Goal: Information Seeking & Learning: Learn about a topic

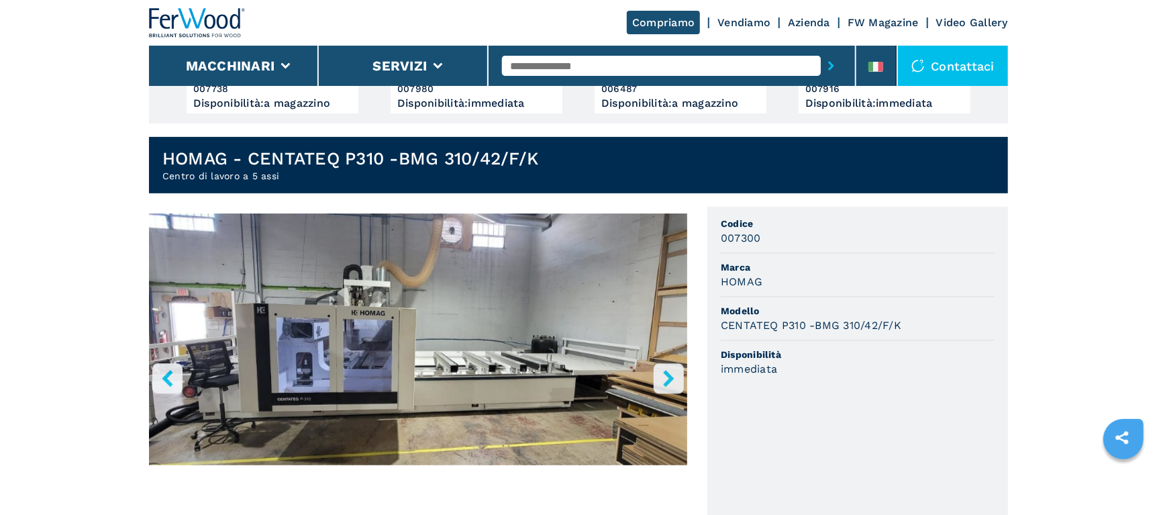
scroll to position [269, 0]
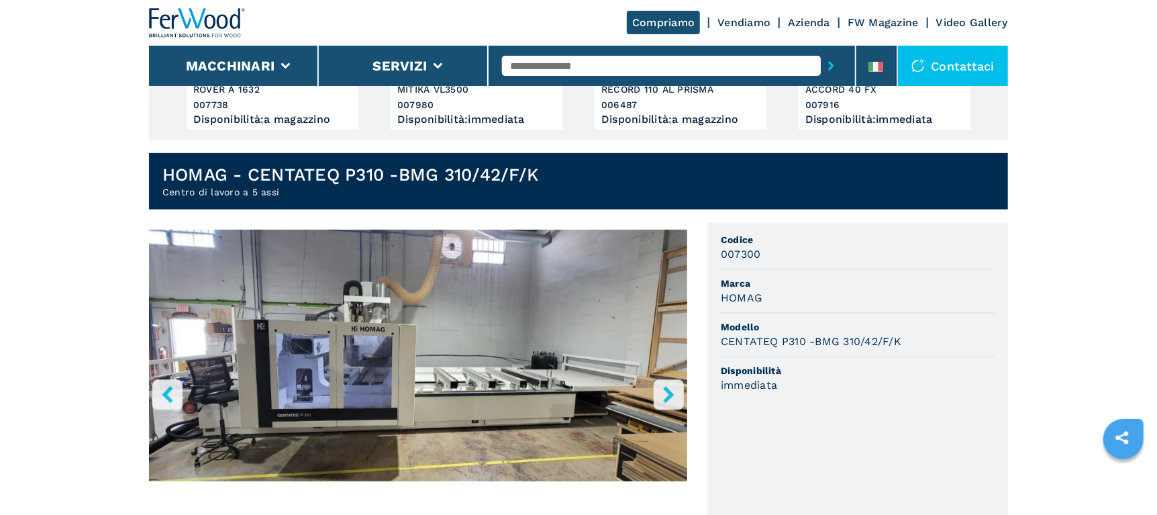
click at [674, 399] on icon "right-button" at bounding box center [669, 394] width 17 height 17
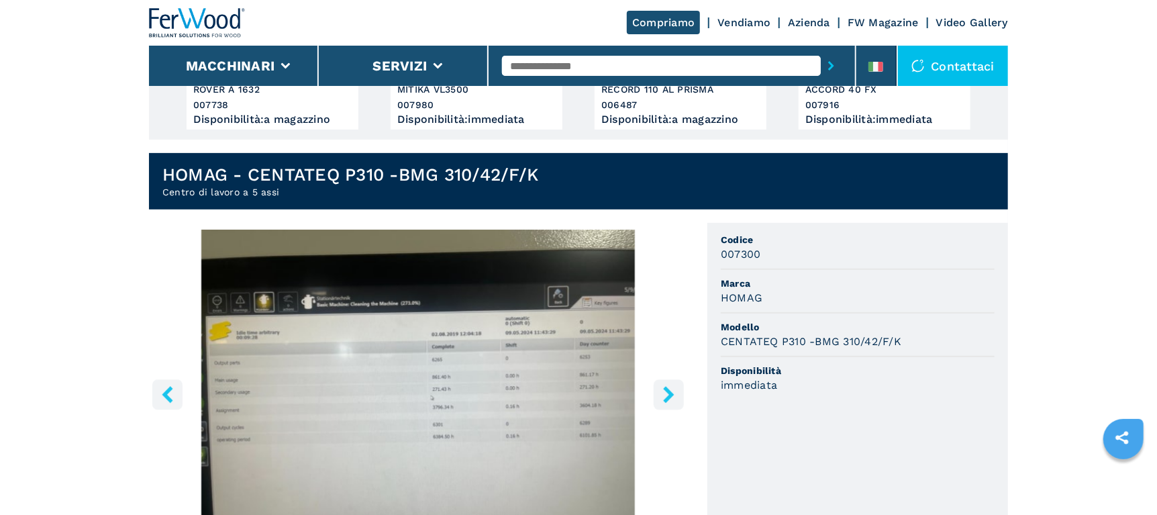
click at [655, 397] on button "right-button" at bounding box center [669, 394] width 30 height 30
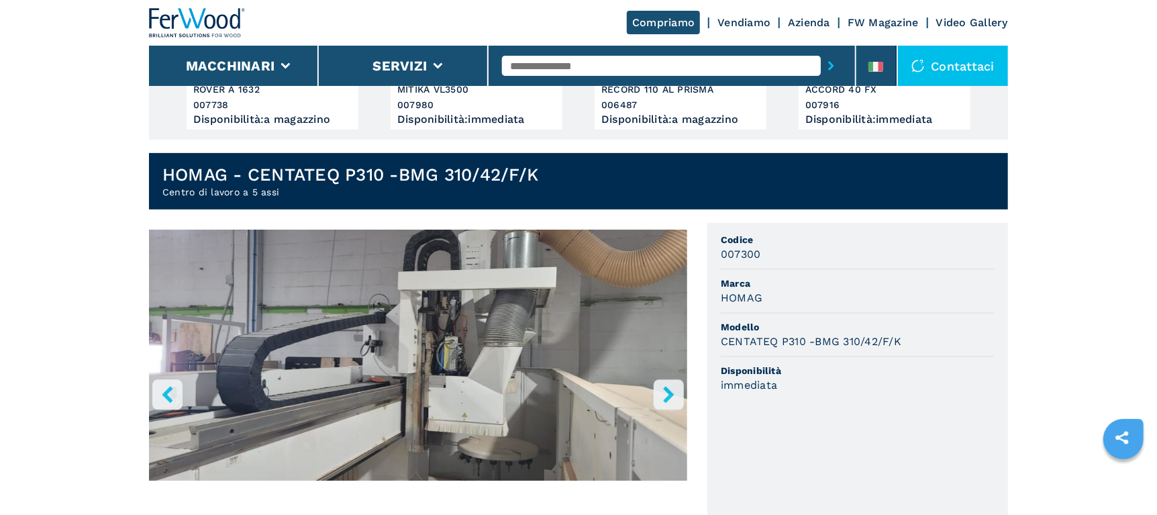
click at [659, 396] on button "right-button" at bounding box center [669, 394] width 30 height 30
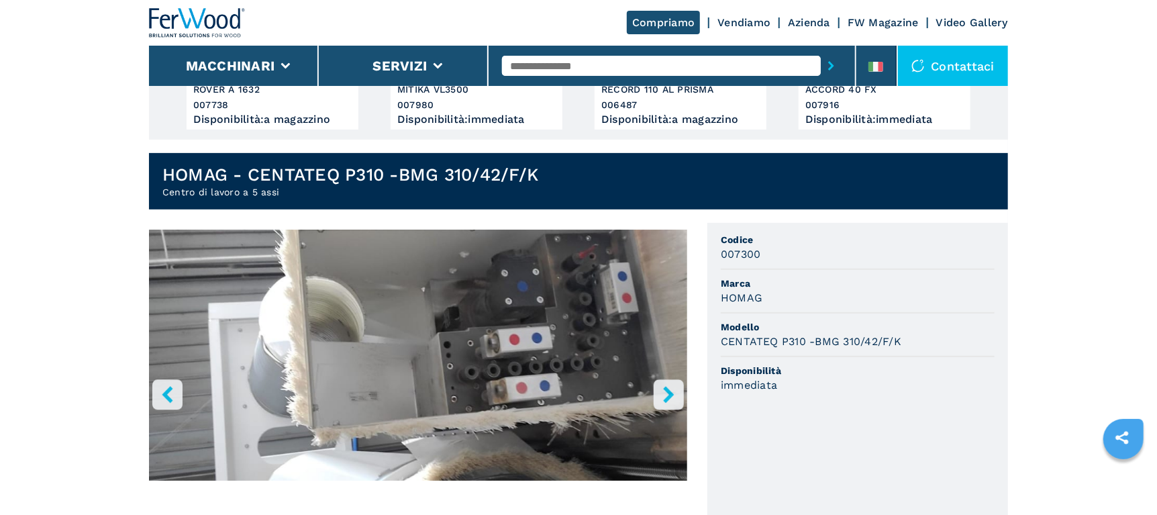
click at [659, 396] on button "right-button" at bounding box center [669, 394] width 30 height 30
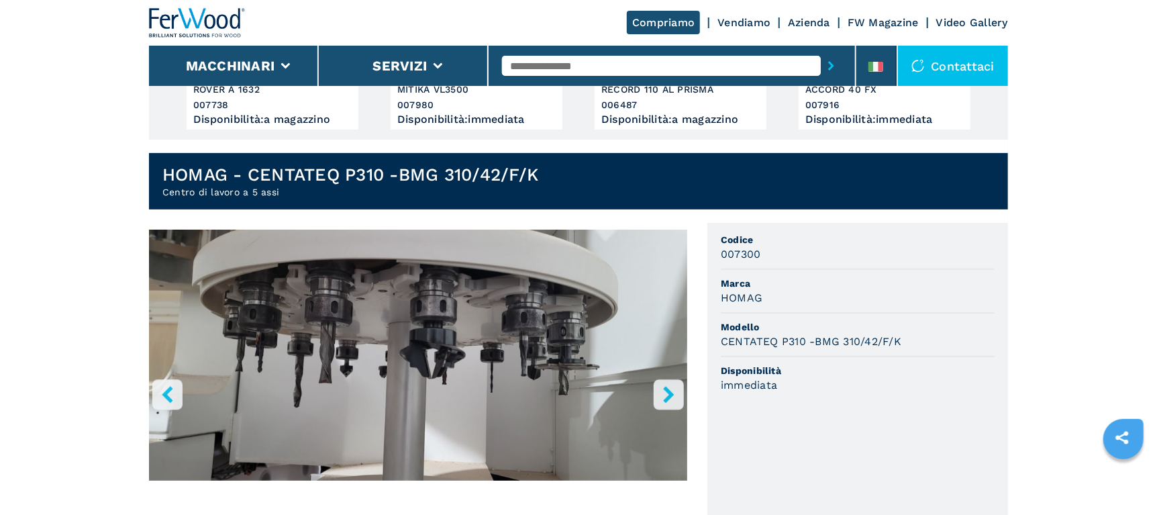
click at [659, 395] on button "right-button" at bounding box center [669, 394] width 30 height 30
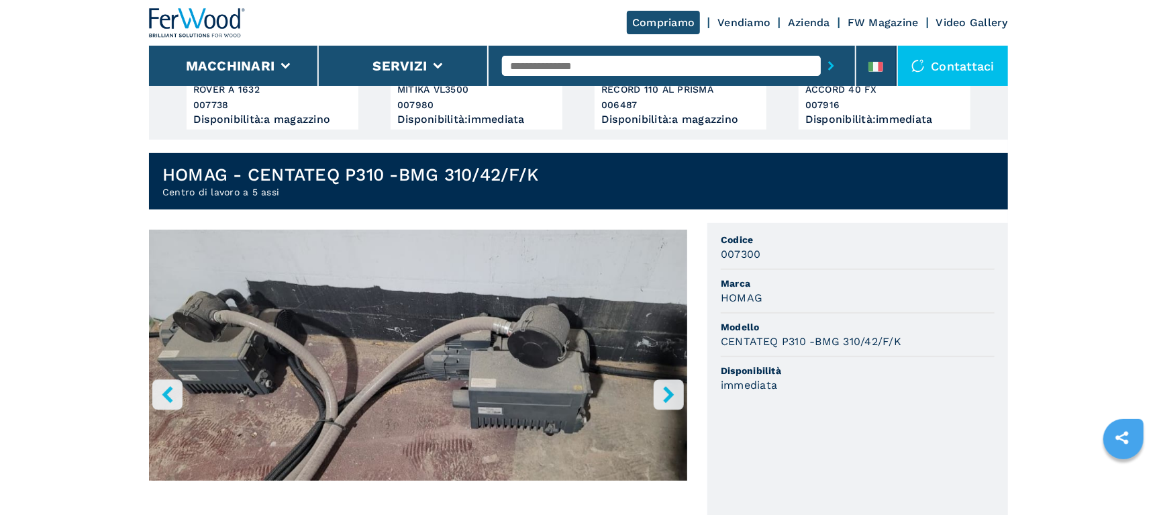
click at [659, 395] on button "right-button" at bounding box center [669, 394] width 30 height 30
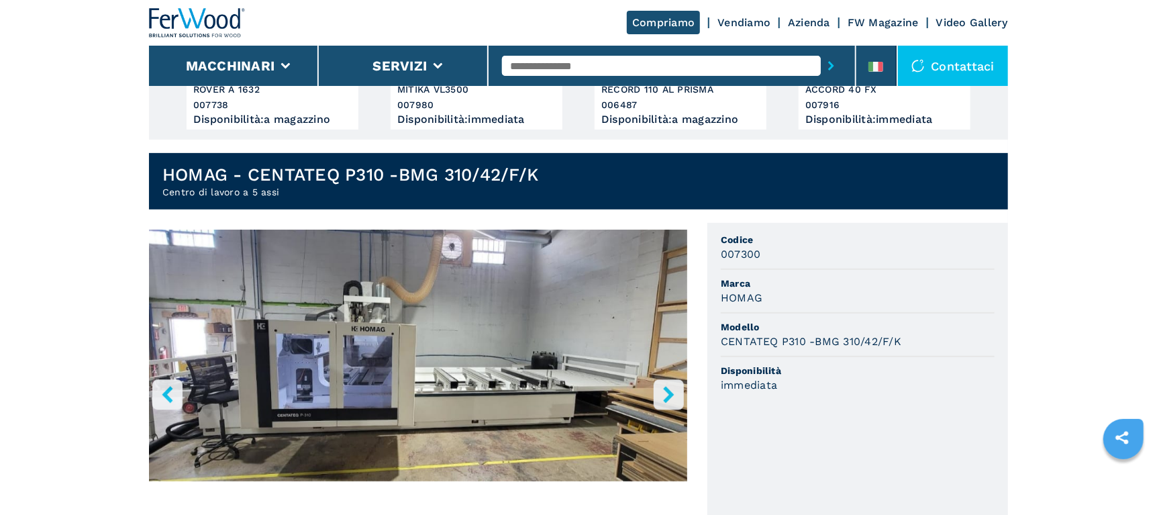
click at [659, 395] on button "right-button" at bounding box center [669, 394] width 30 height 30
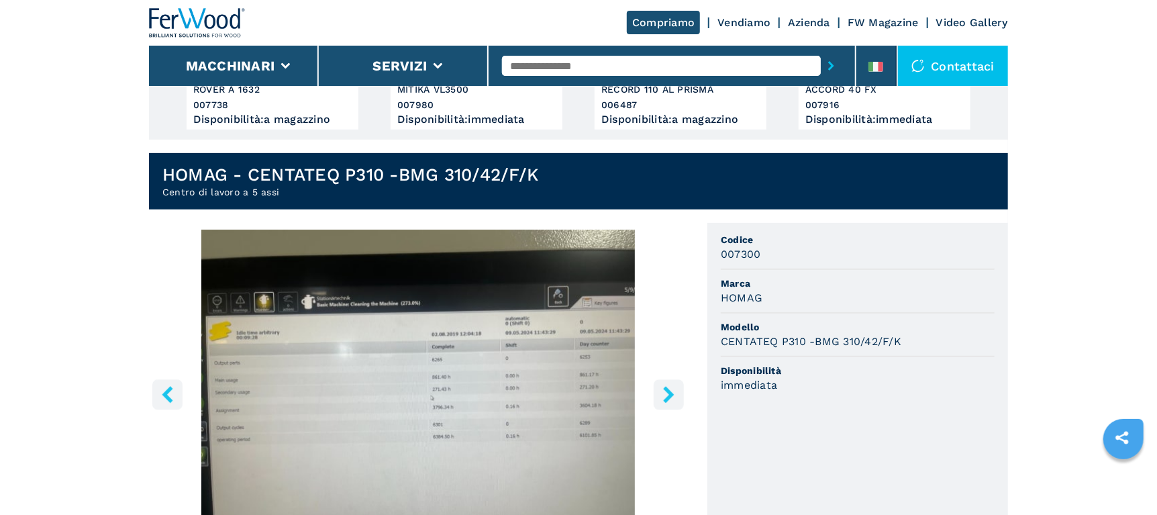
click at [659, 395] on button "right-button" at bounding box center [669, 394] width 30 height 30
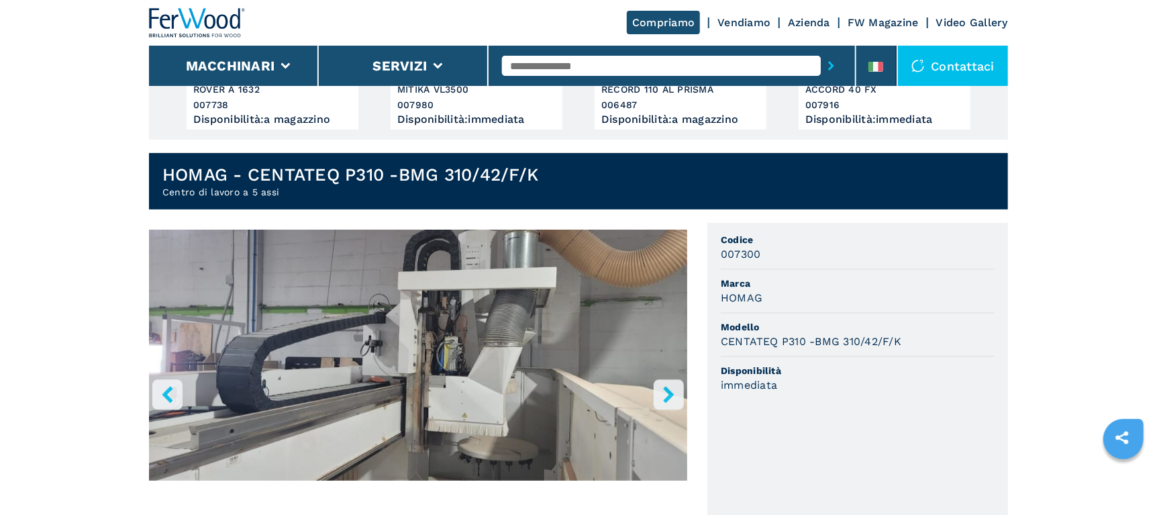
click at [659, 395] on button "right-button" at bounding box center [669, 394] width 30 height 30
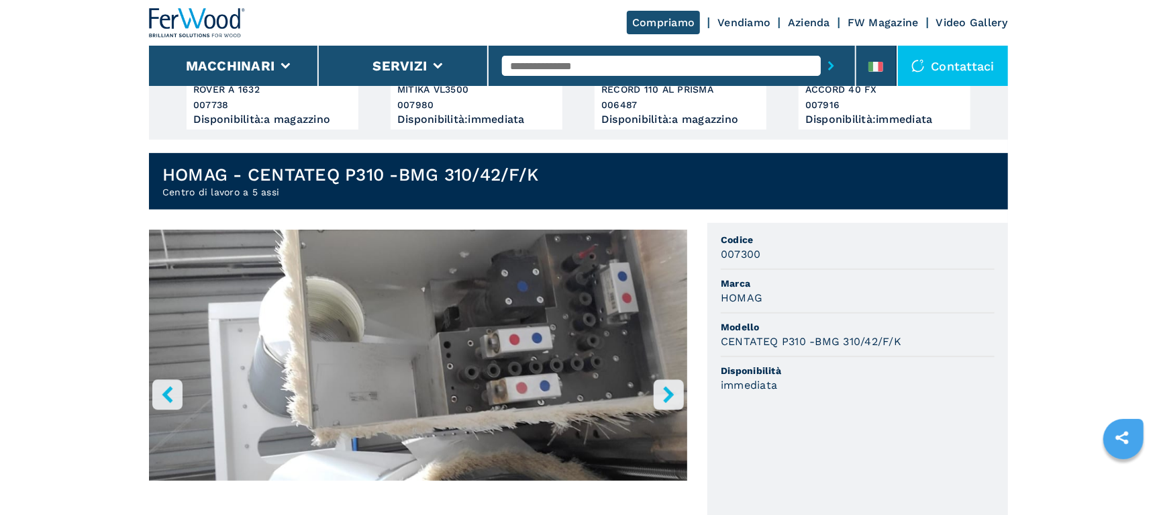
click at [659, 395] on button "right-button" at bounding box center [669, 394] width 30 height 30
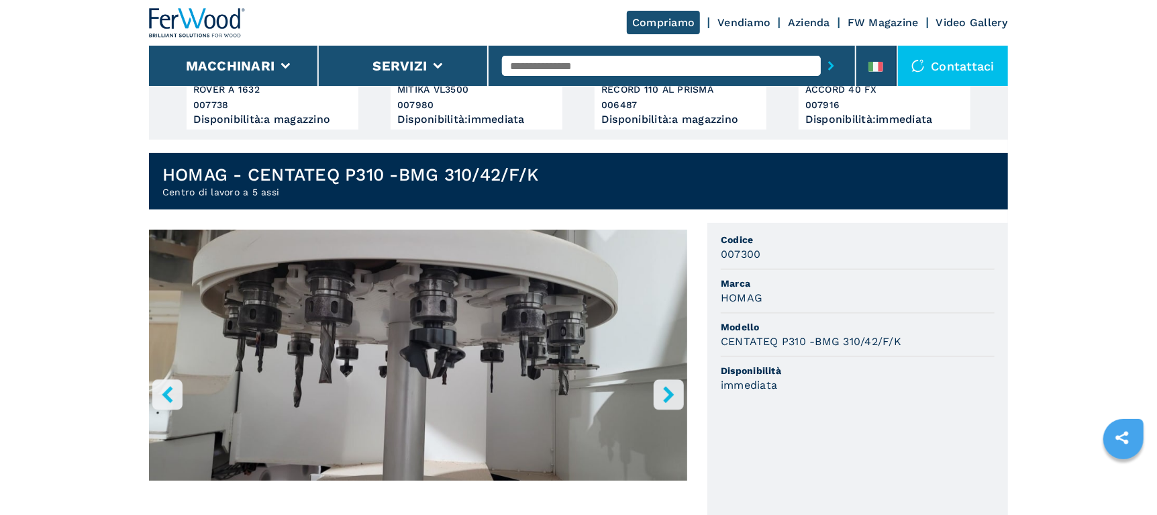
click at [659, 395] on button "right-button" at bounding box center [669, 394] width 30 height 30
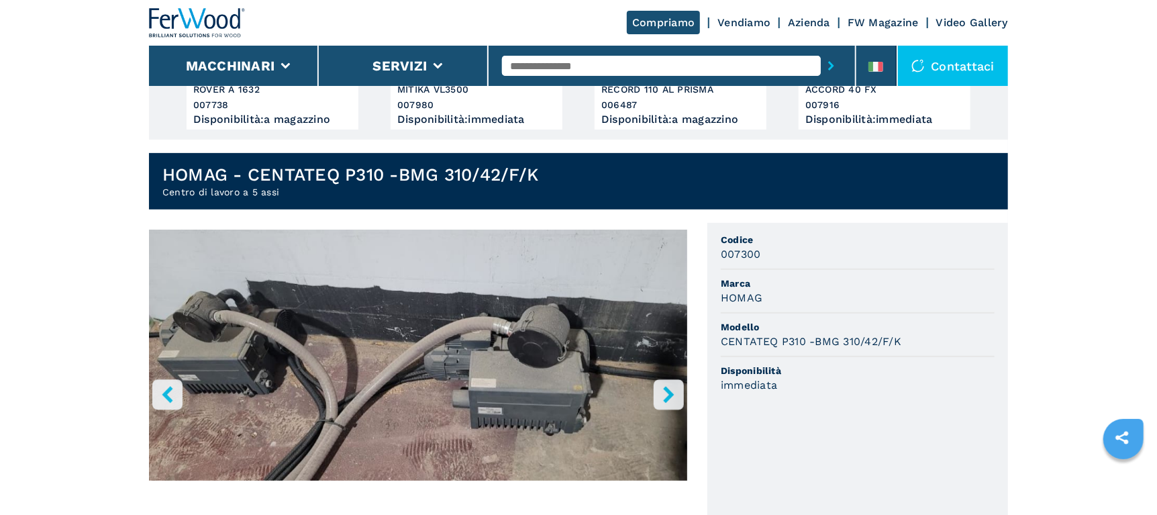
click at [659, 395] on button "right-button" at bounding box center [669, 394] width 30 height 30
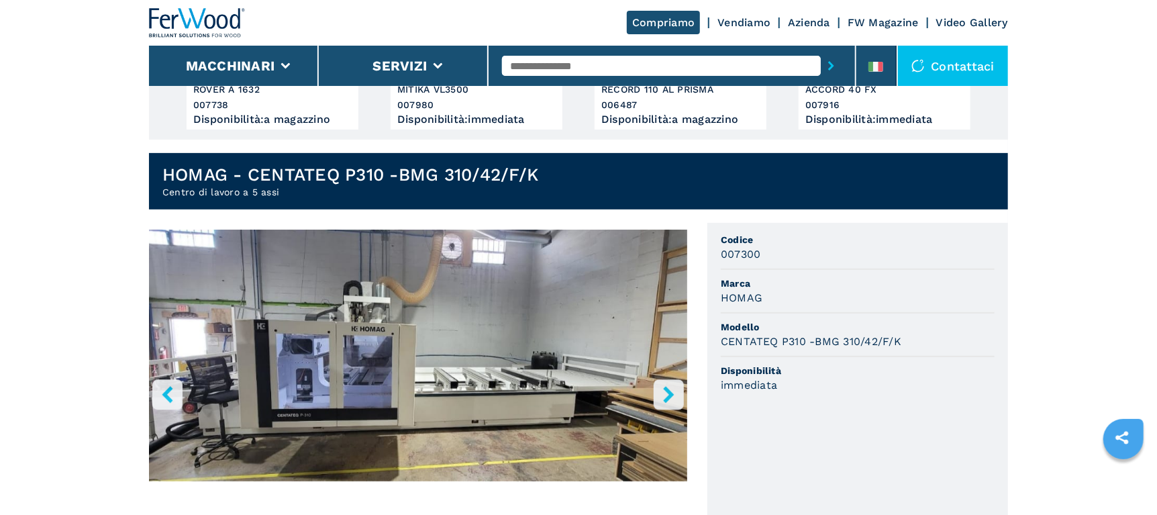
click at [659, 395] on button "right-button" at bounding box center [669, 394] width 30 height 30
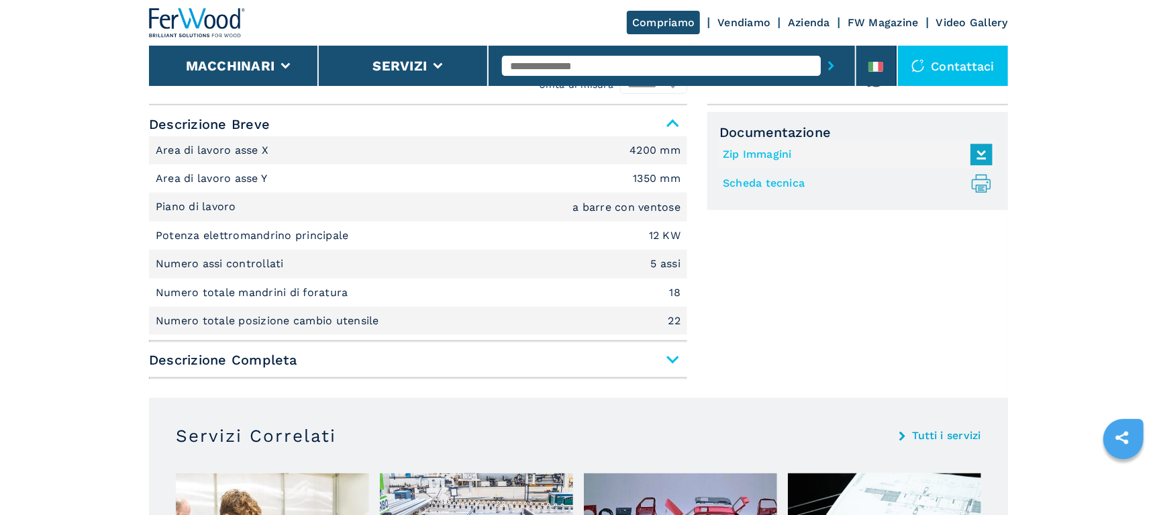
scroll to position [872, 0]
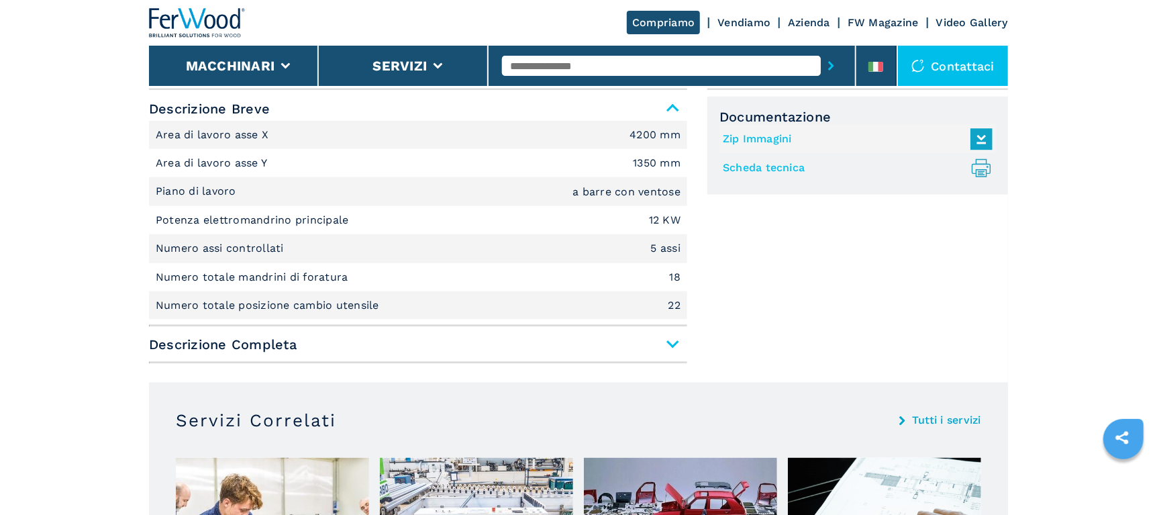
click at [672, 348] on span "Descrizione Completa" at bounding box center [418, 344] width 538 height 24
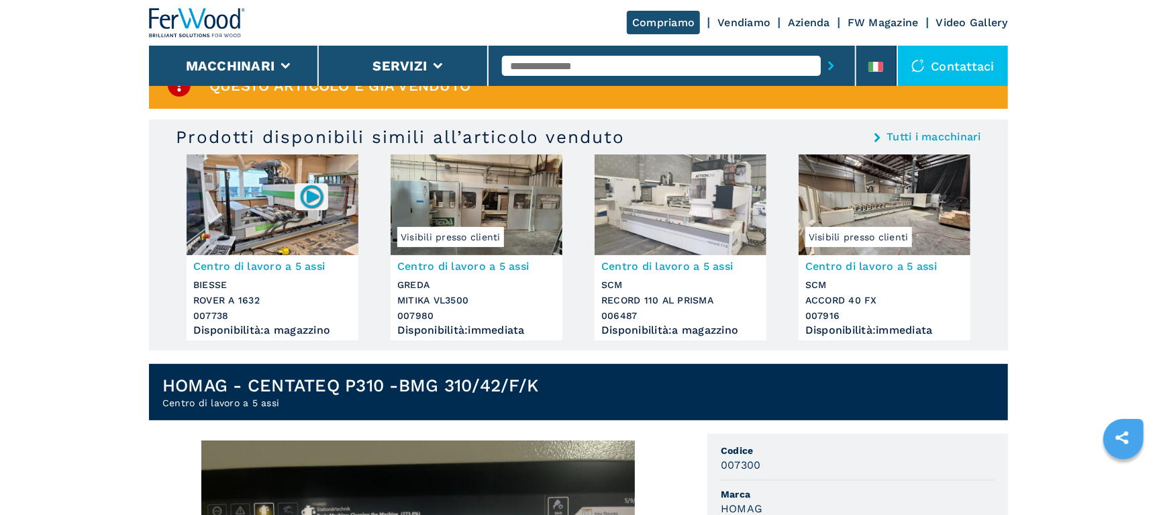
scroll to position [0, 0]
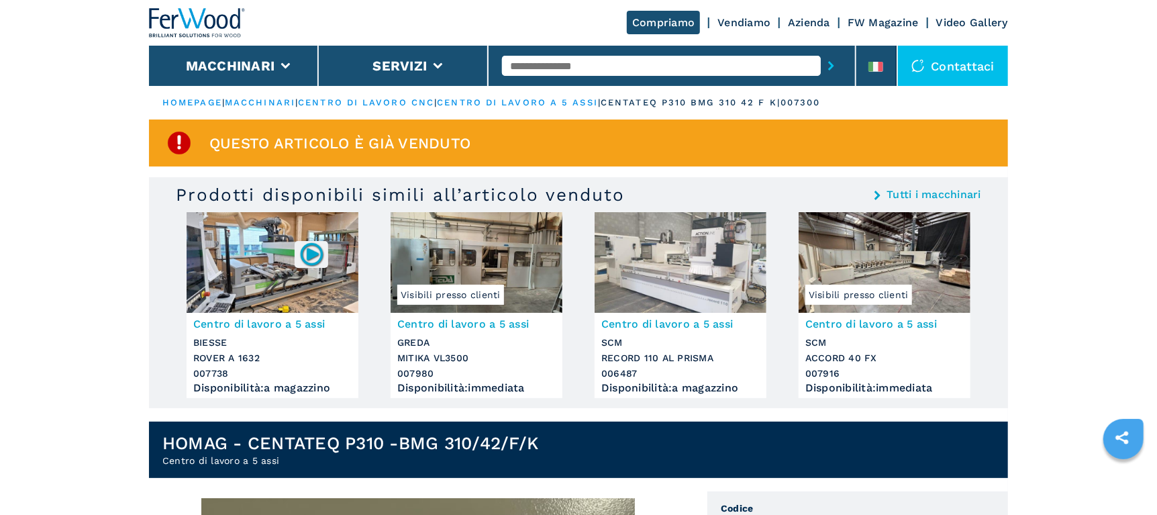
click at [896, 269] on img at bounding box center [885, 262] width 172 height 101
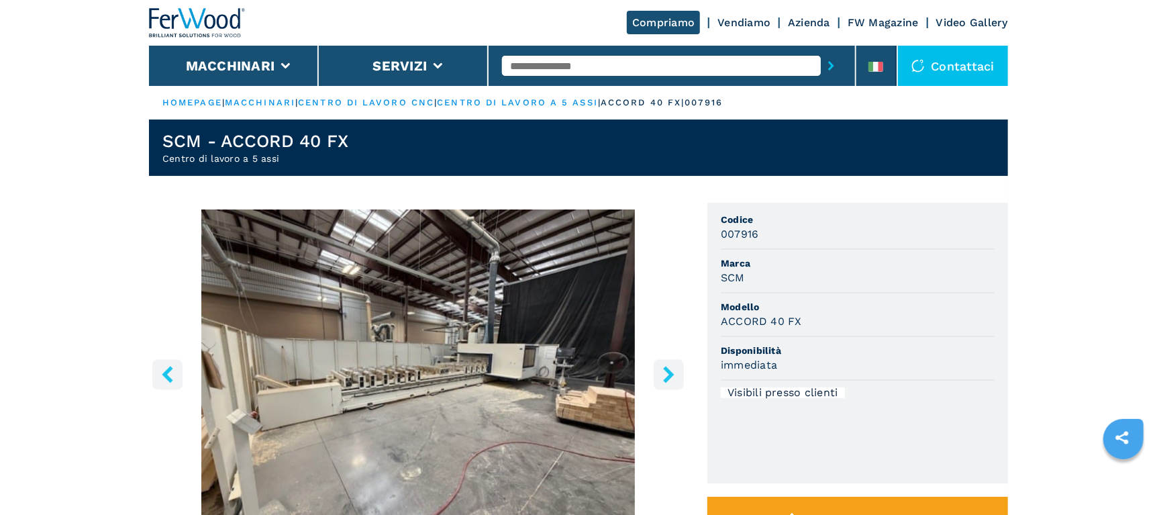
click at [661, 378] on icon "right-button" at bounding box center [669, 374] width 17 height 17
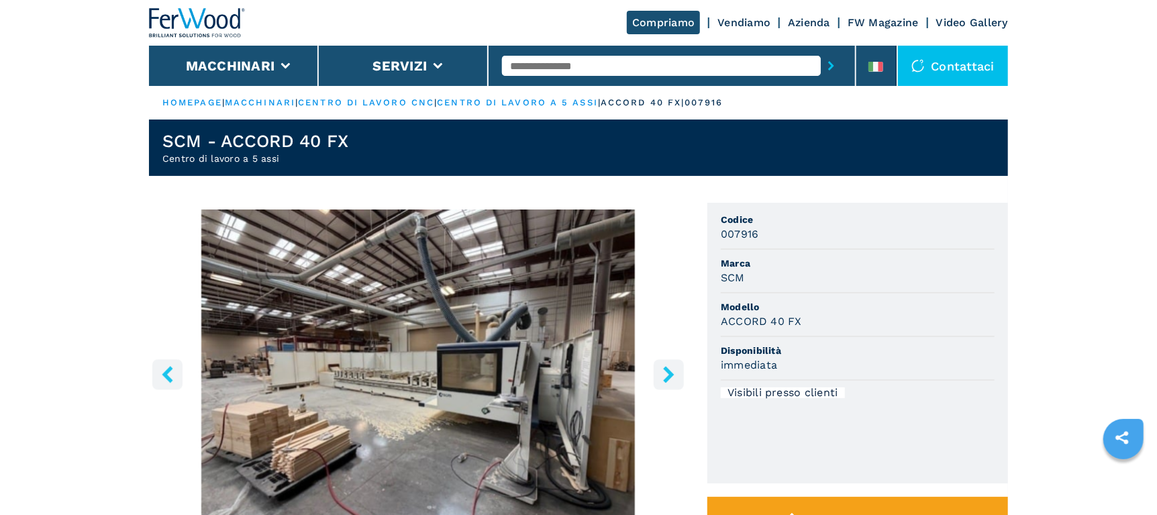
click at [661, 378] on icon "right-button" at bounding box center [669, 374] width 17 height 17
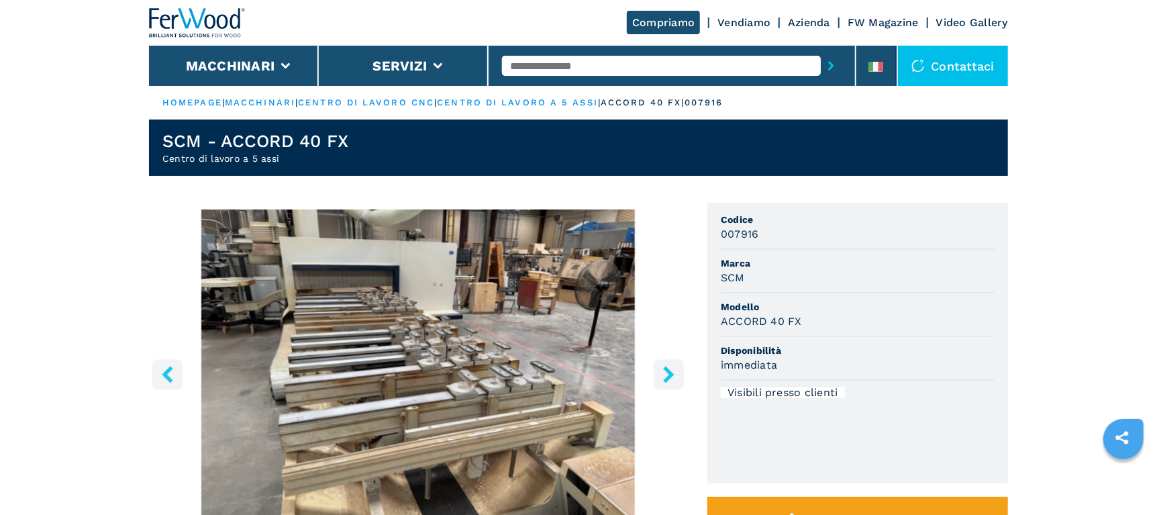
click at [661, 378] on icon "right-button" at bounding box center [669, 374] width 17 height 17
